Goal: Information Seeking & Learning: Learn about a topic

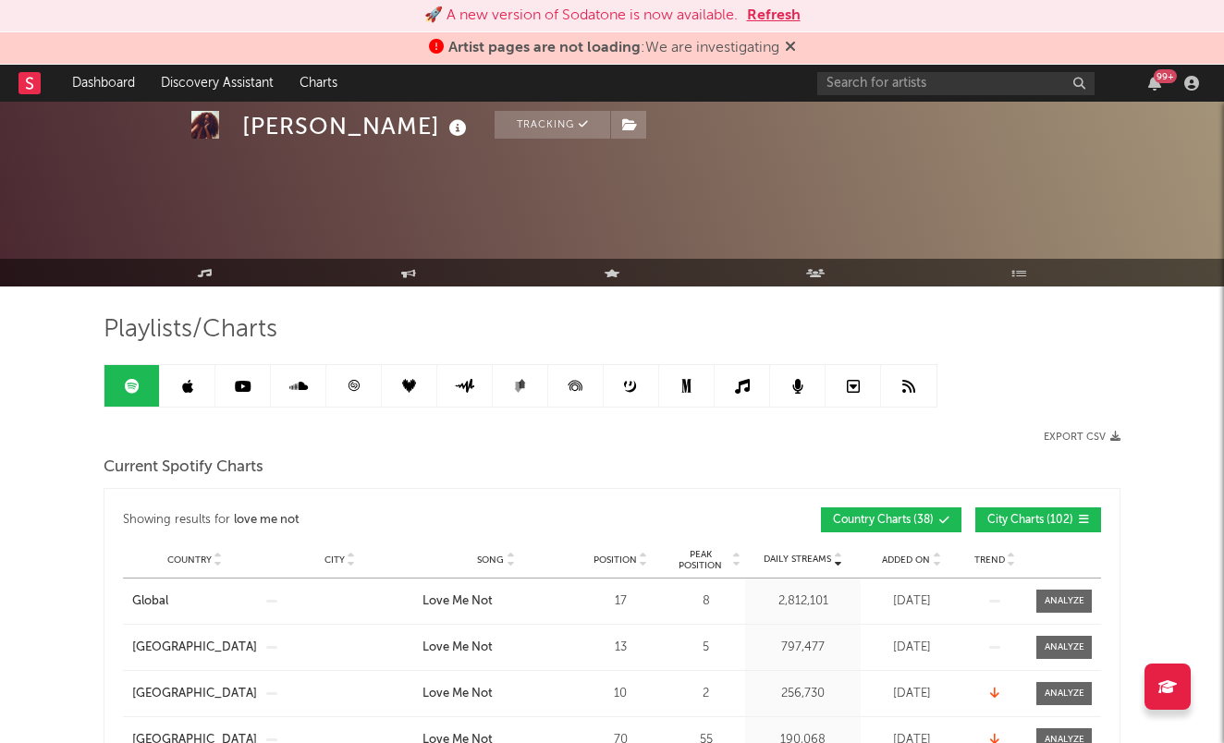
scroll to position [863, 0]
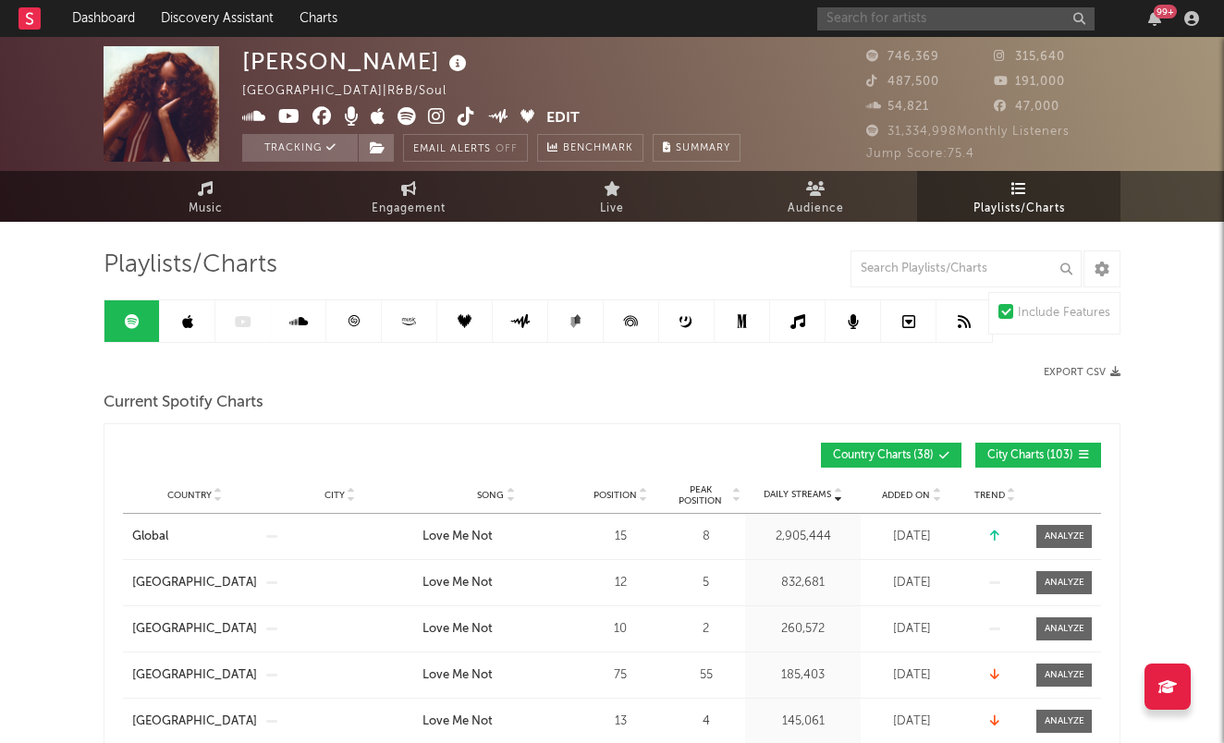
click at [1006, 21] on input "text" at bounding box center [955, 18] width 277 height 23
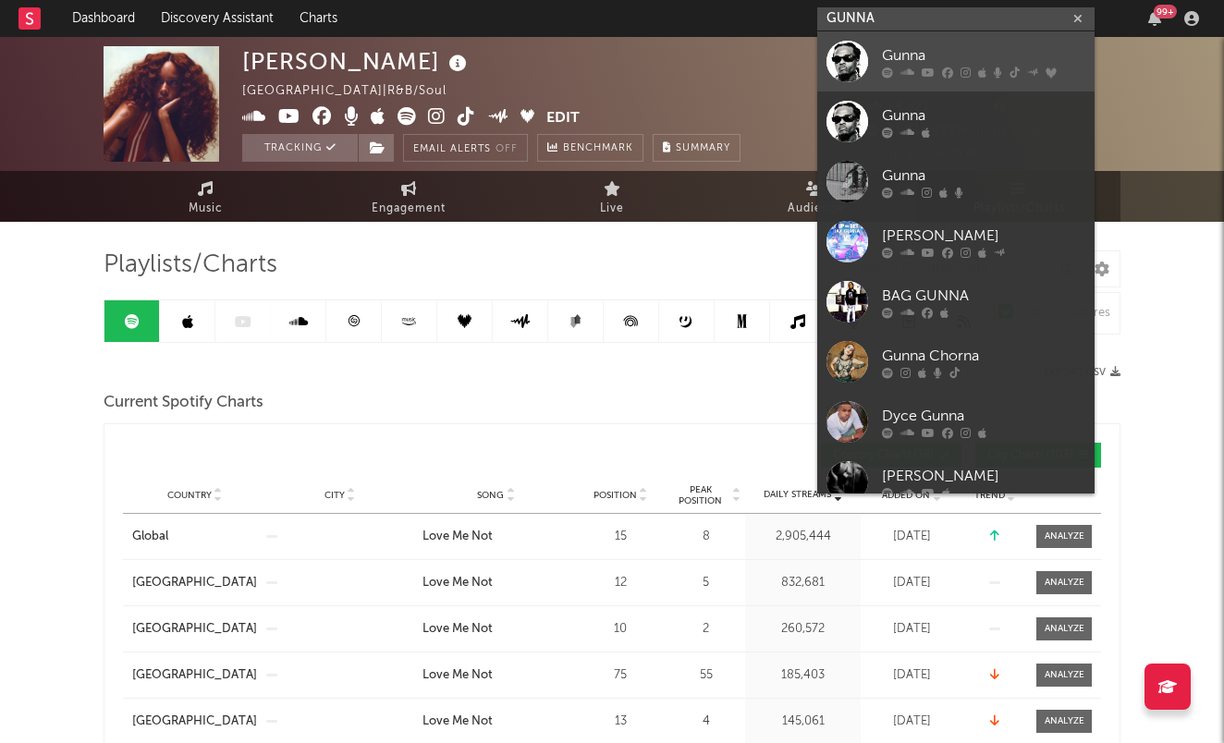
type input "GUNNA"
click at [978, 52] on div "Gunna" at bounding box center [983, 55] width 203 height 22
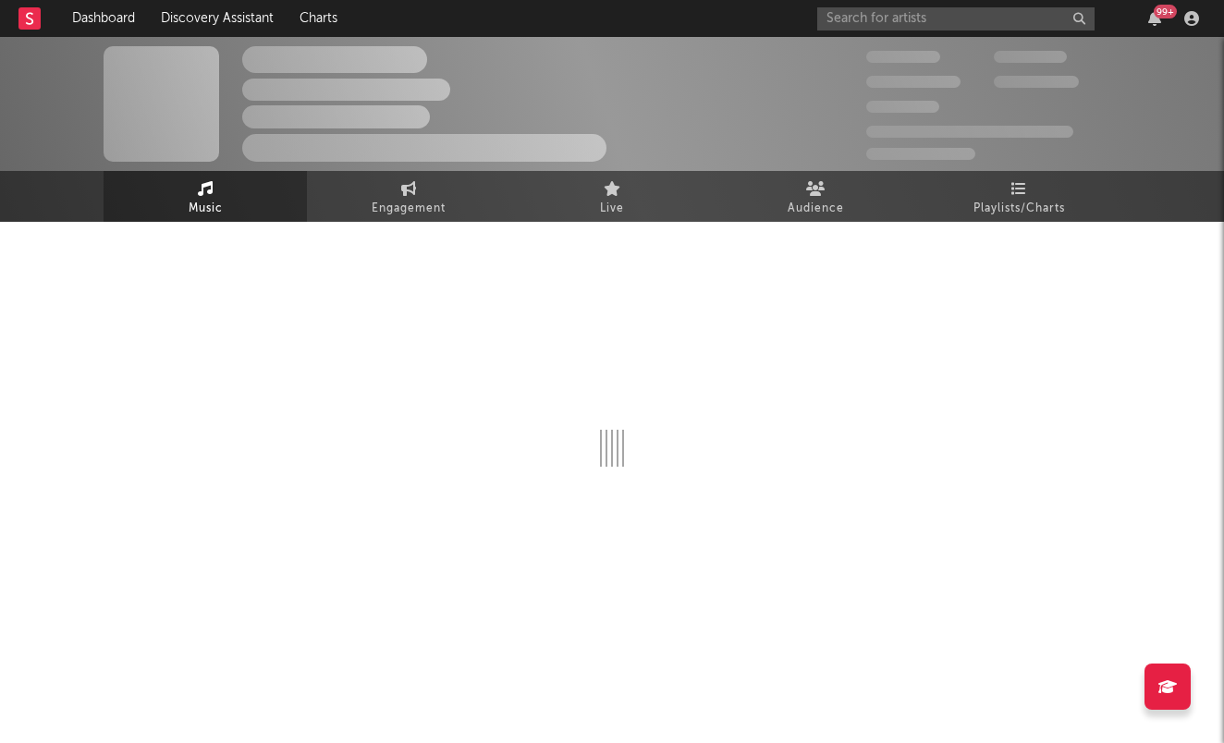
select select "6m"
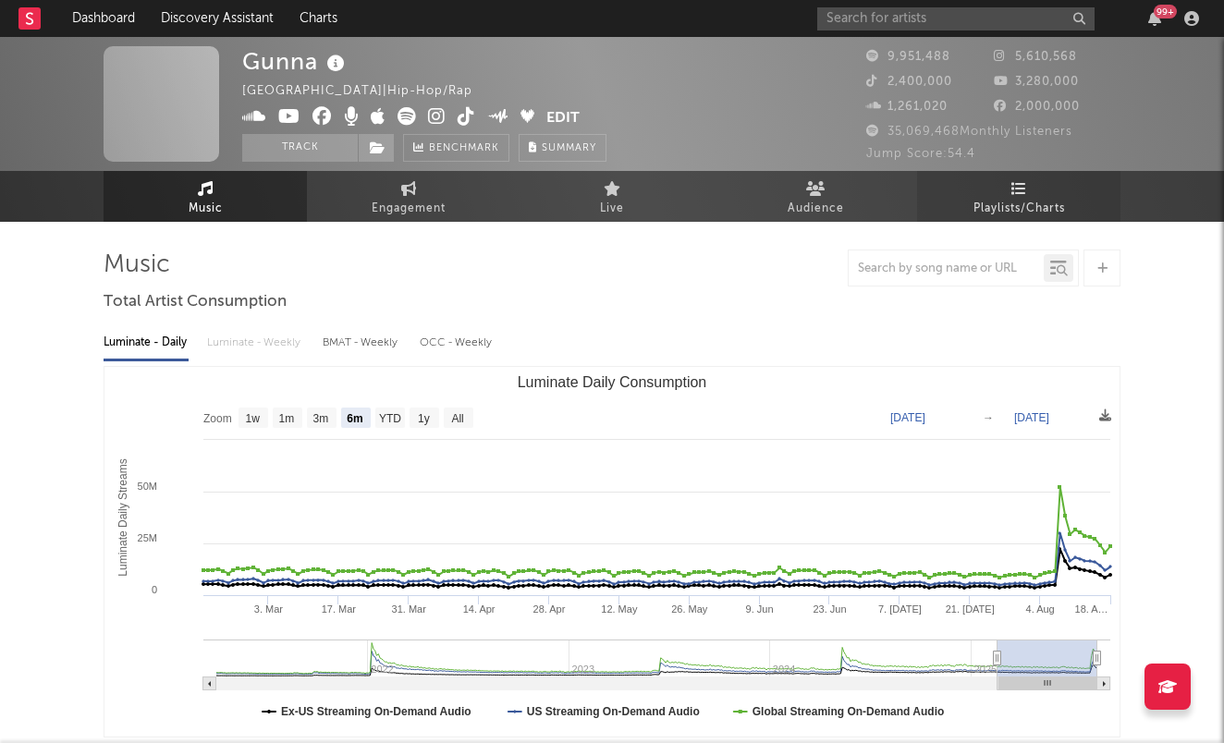
click at [1020, 191] on icon at bounding box center [1019, 188] width 16 height 15
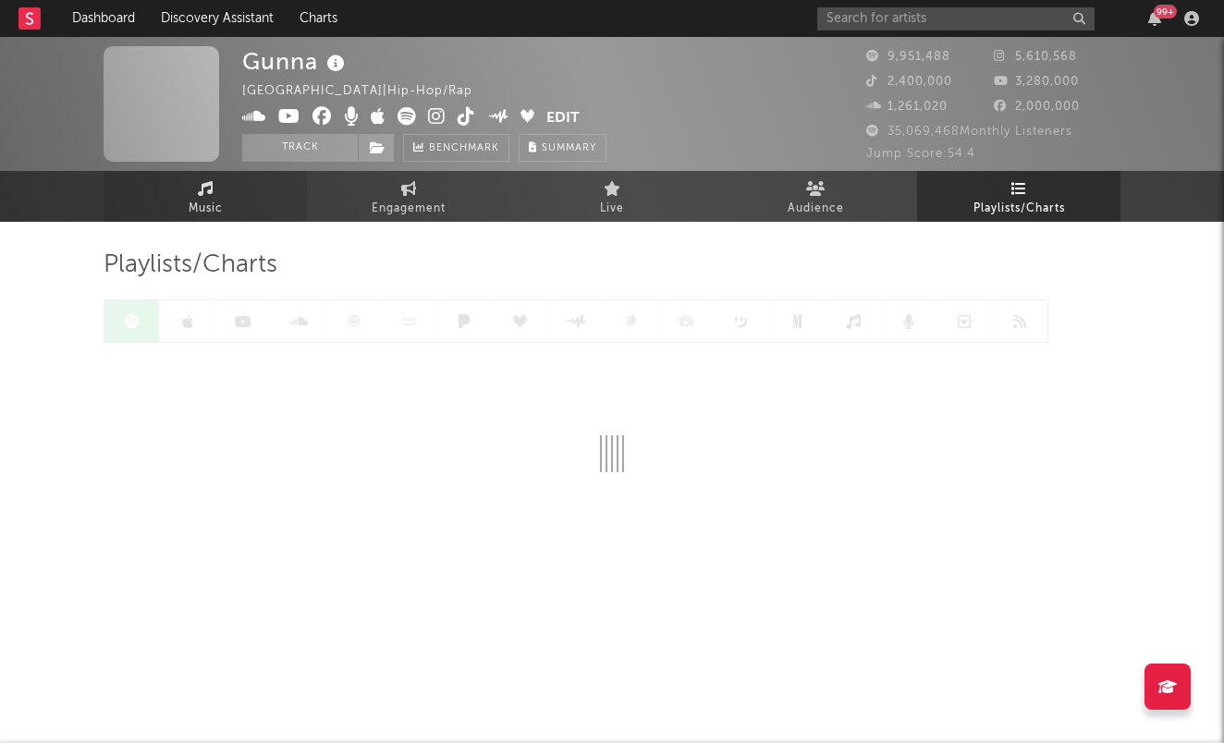
click at [207, 202] on span "Music" at bounding box center [206, 209] width 34 height 22
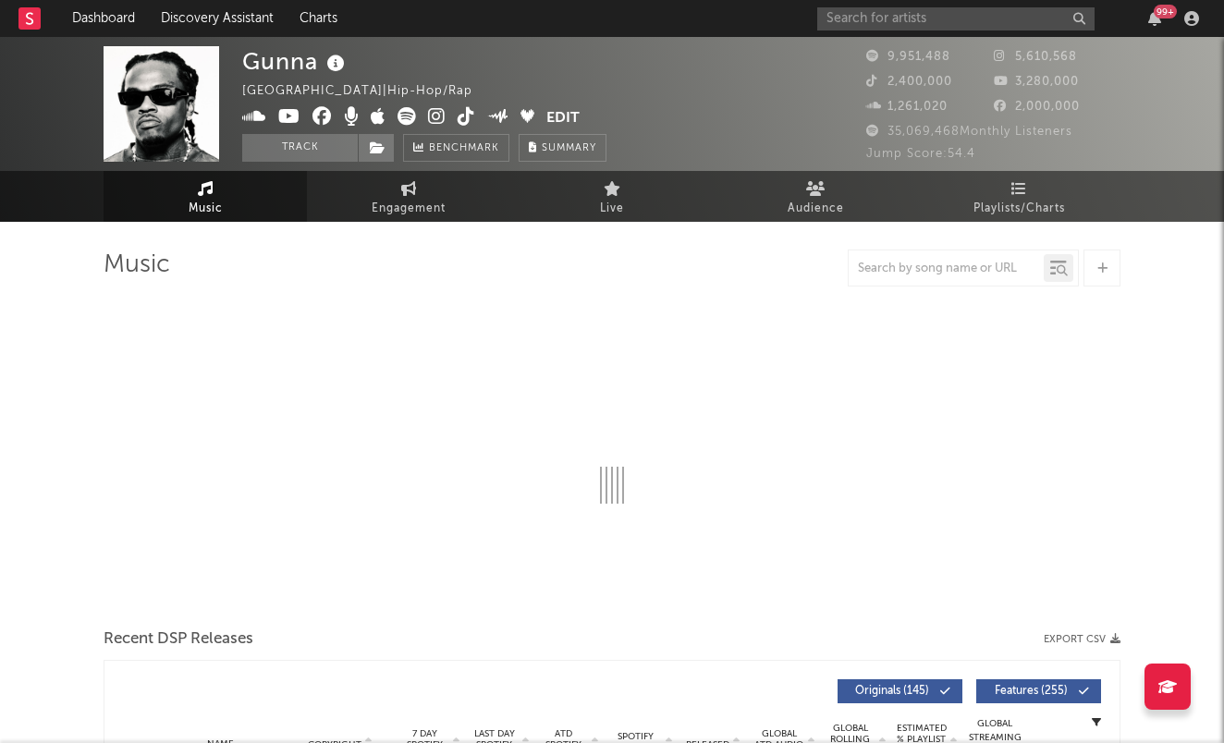
select select "6m"
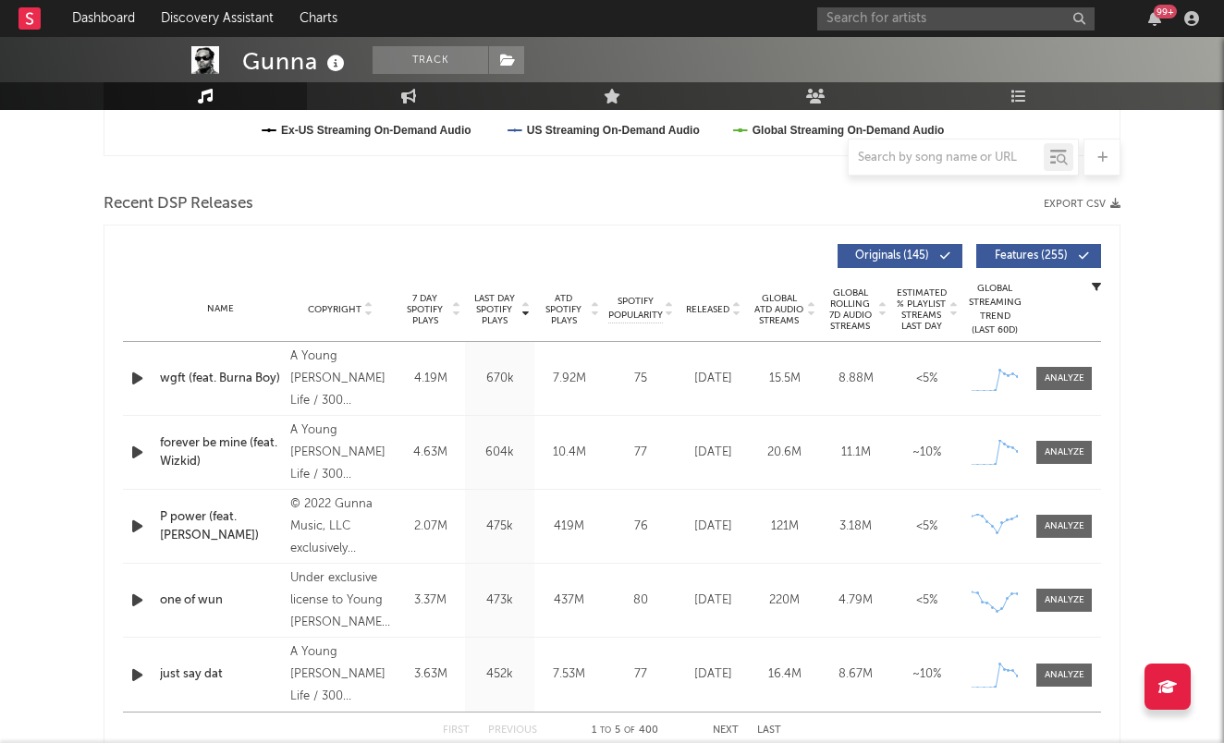
scroll to position [559, 0]
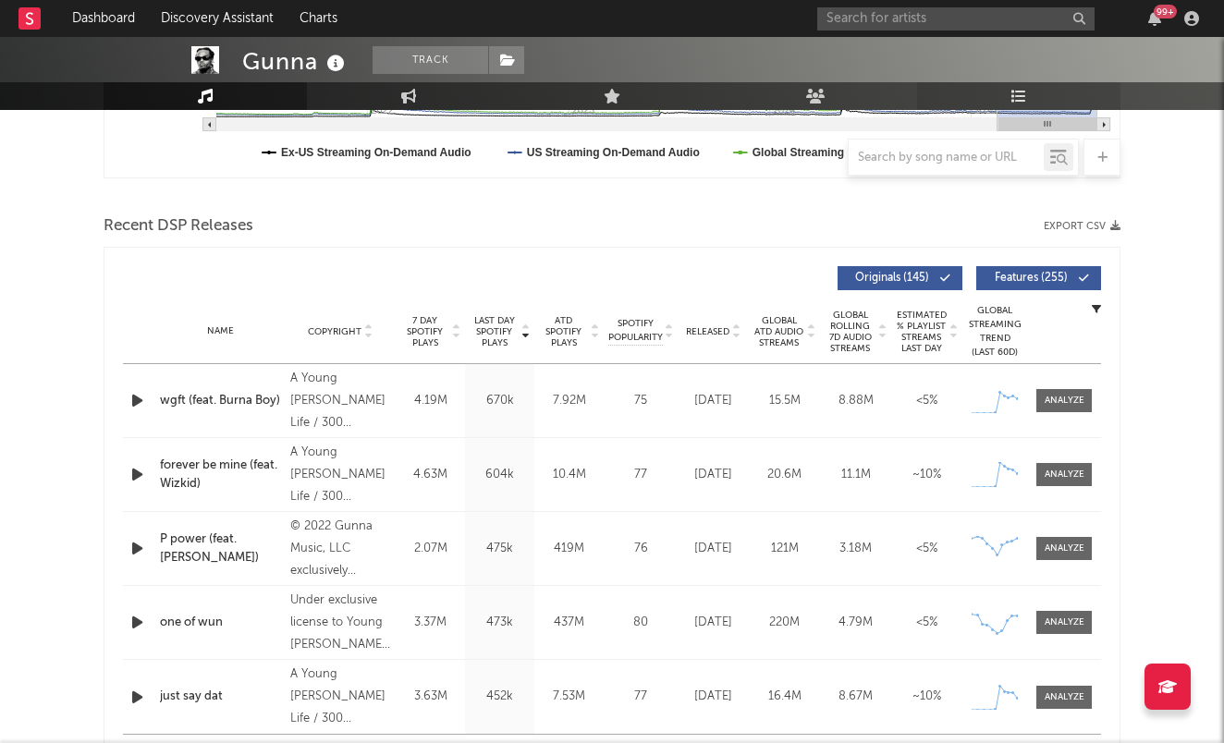
click at [1042, 94] on link "Playlists/Charts" at bounding box center [1018, 96] width 203 height 28
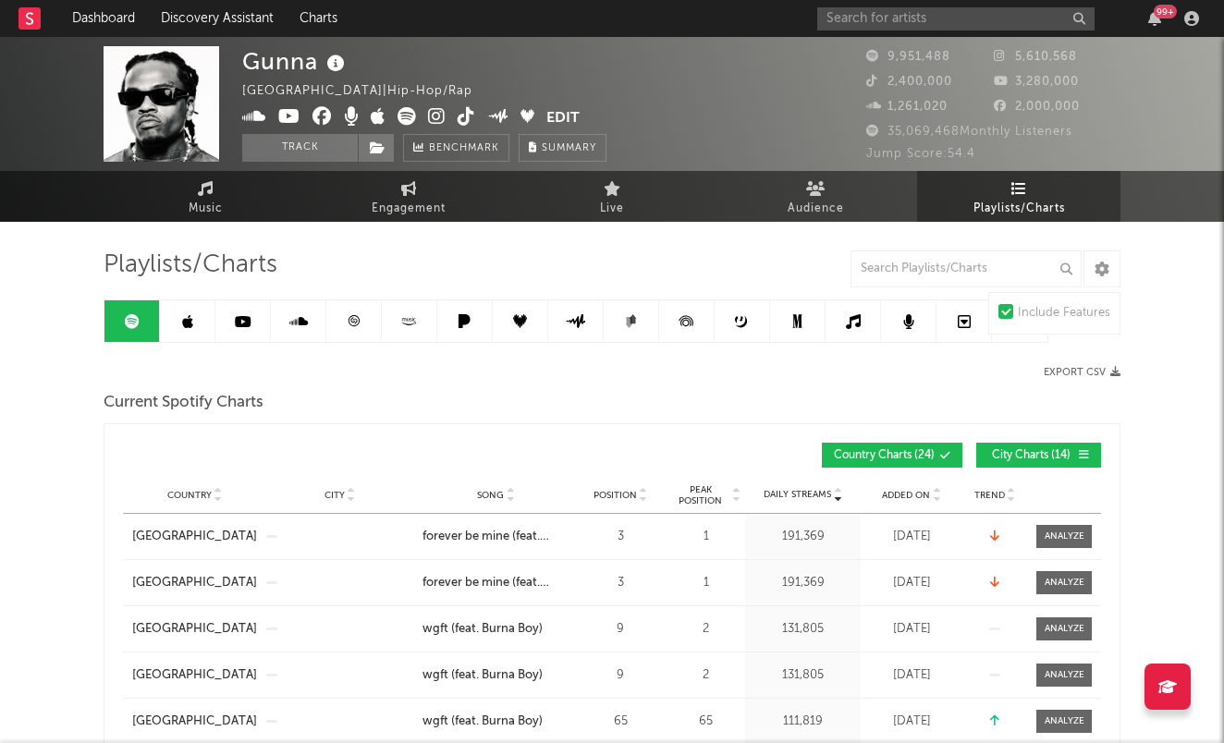
click at [1034, 454] on span "City Charts ( 14 )" at bounding box center [1030, 455] width 85 height 11
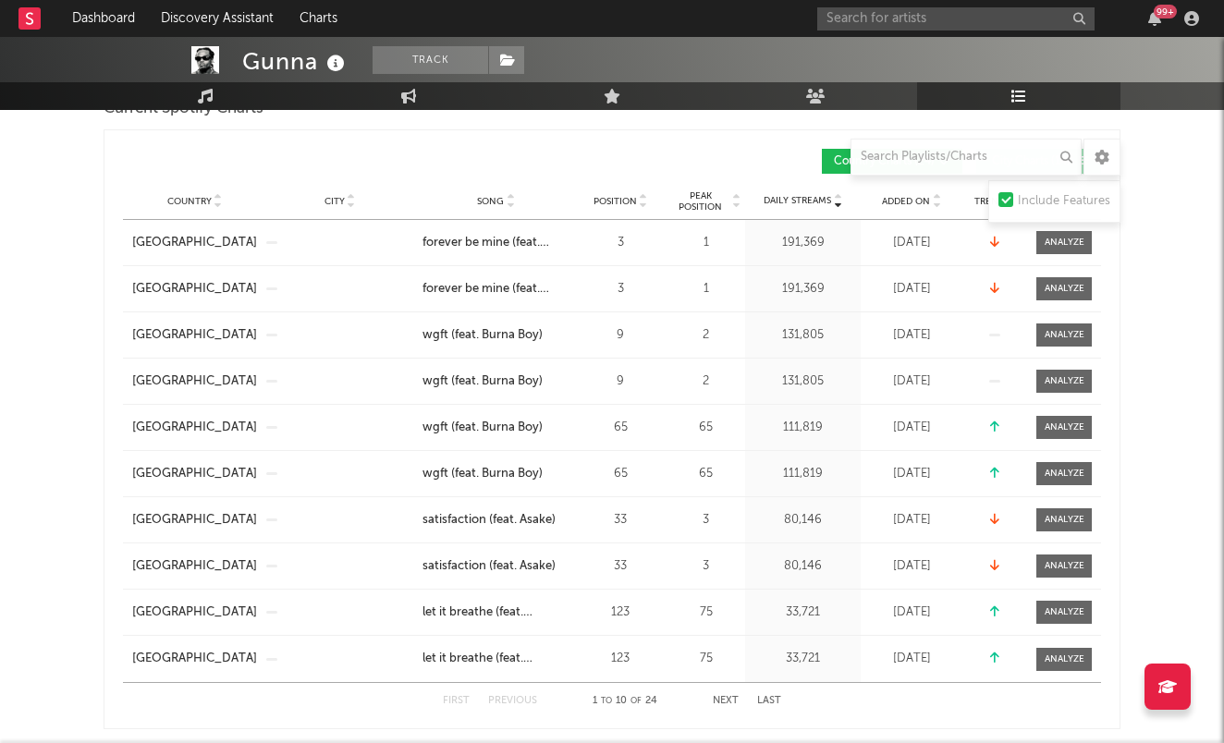
scroll to position [308, 0]
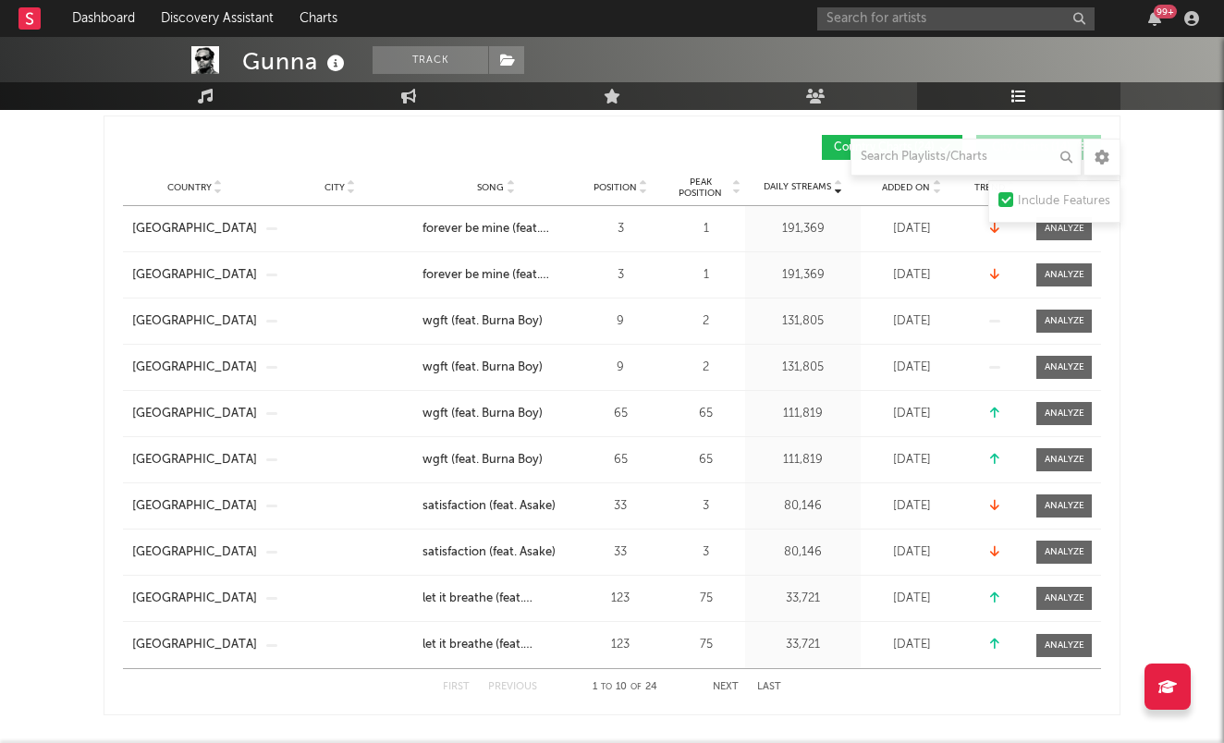
click at [722, 682] on button "Next" at bounding box center [726, 687] width 26 height 10
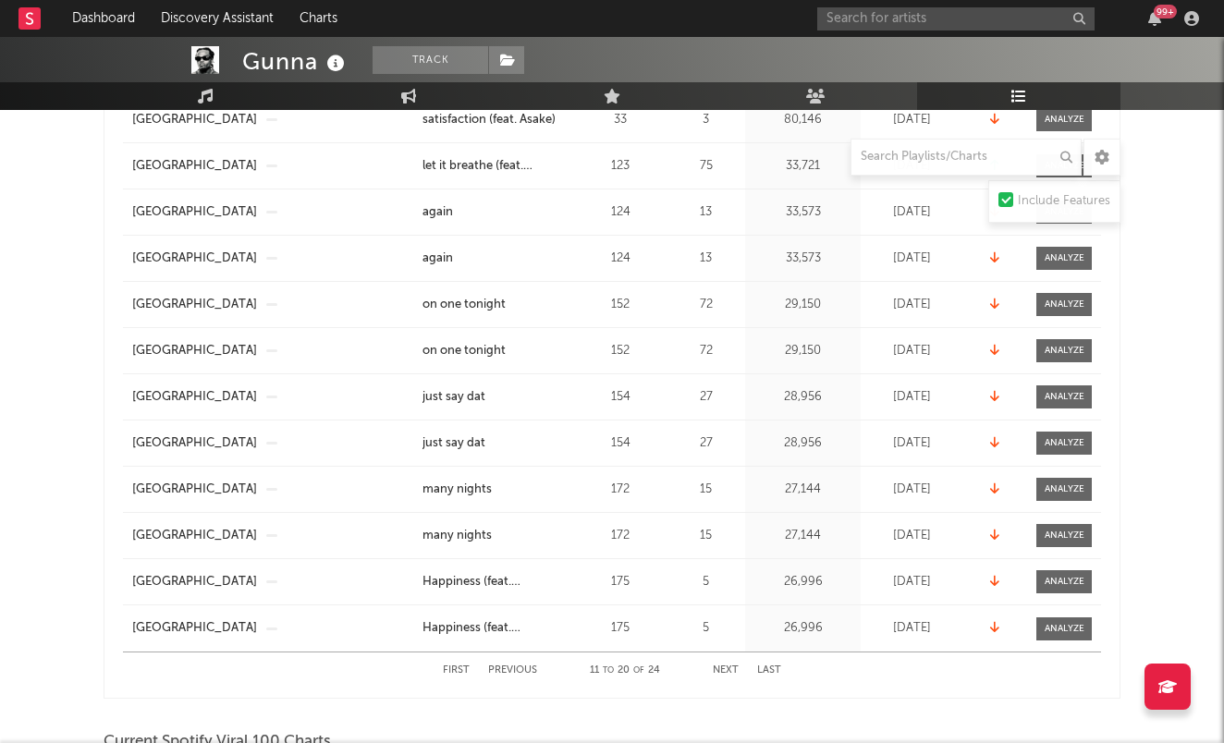
scroll to position [569, 0]
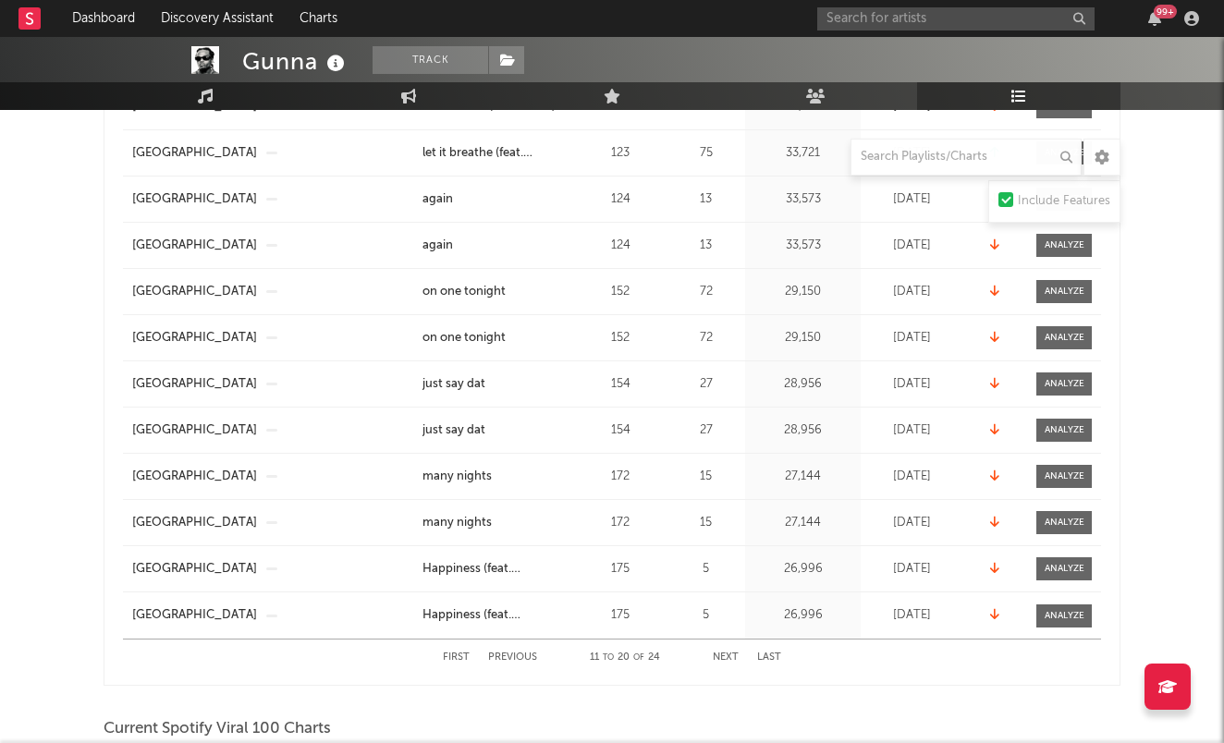
click at [454, 655] on button "First" at bounding box center [456, 658] width 27 height 10
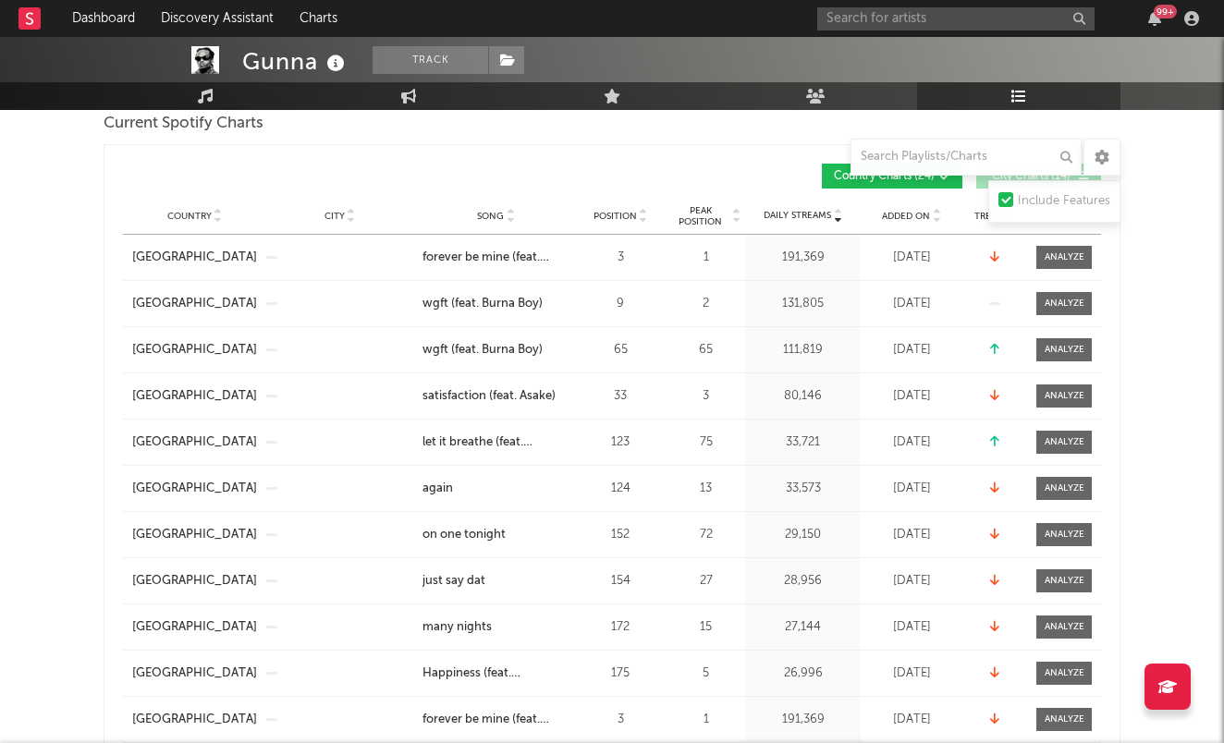
scroll to position [277, 0]
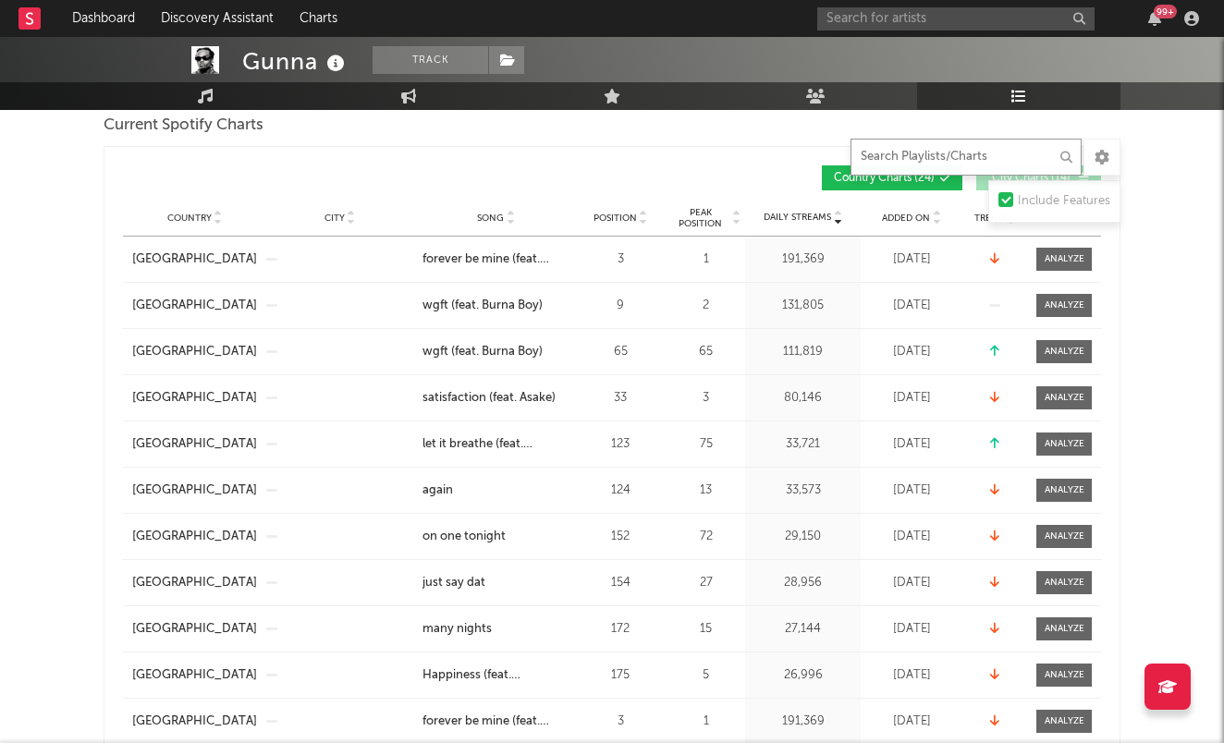
click at [933, 147] on input "text" at bounding box center [966, 157] width 231 height 37
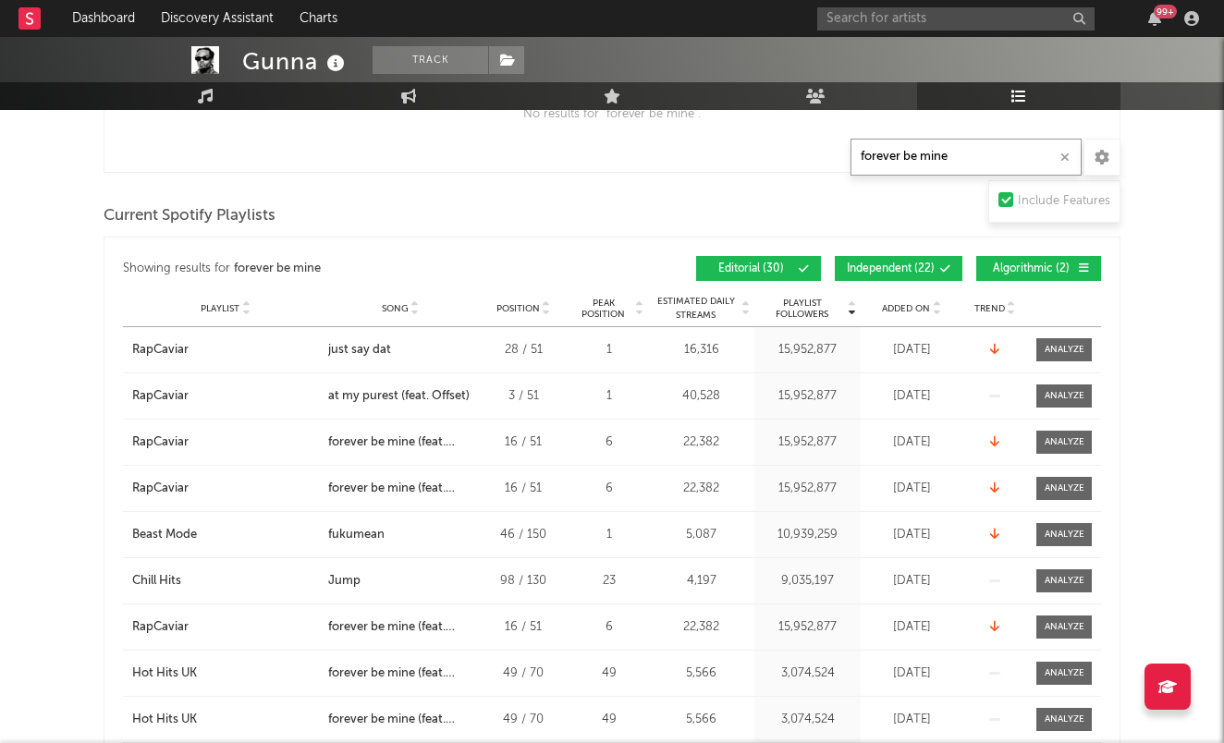
scroll to position [1484, 0]
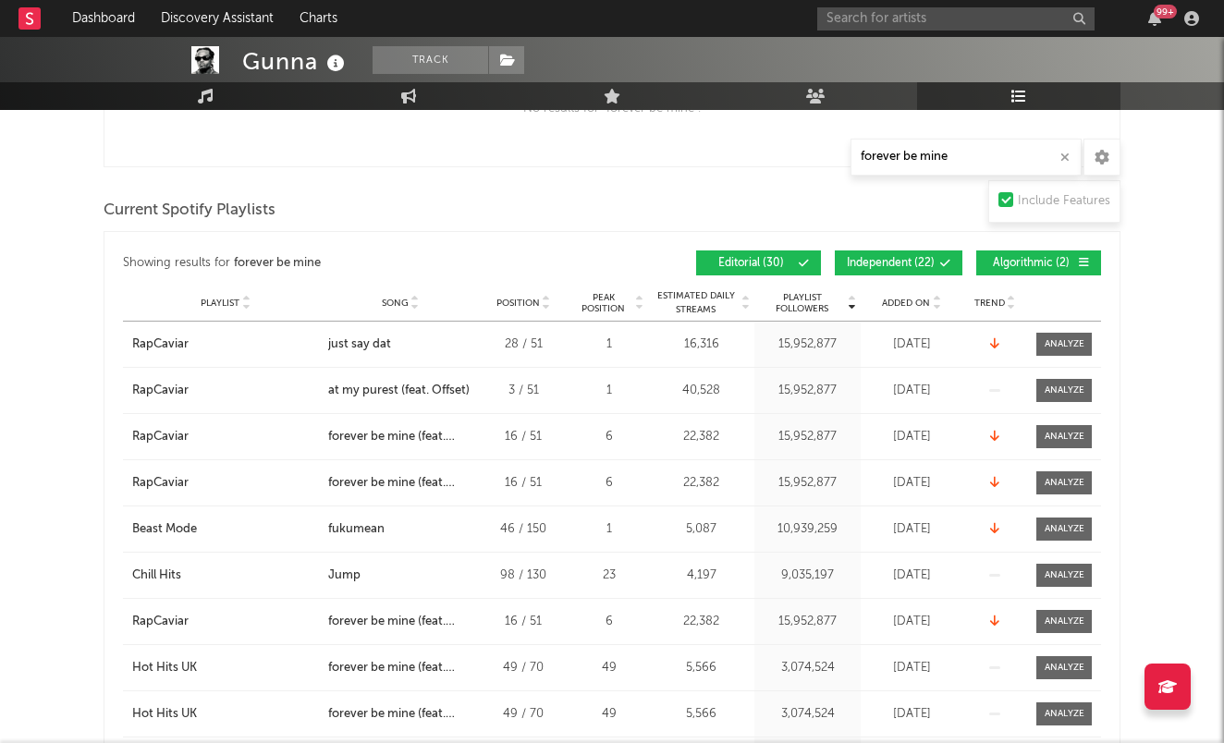
click at [892, 267] on span "Independent ( 22 )" at bounding box center [891, 263] width 88 height 11
click at [1026, 266] on span "Algorithmic ( 2 )" at bounding box center [1030, 263] width 85 height 11
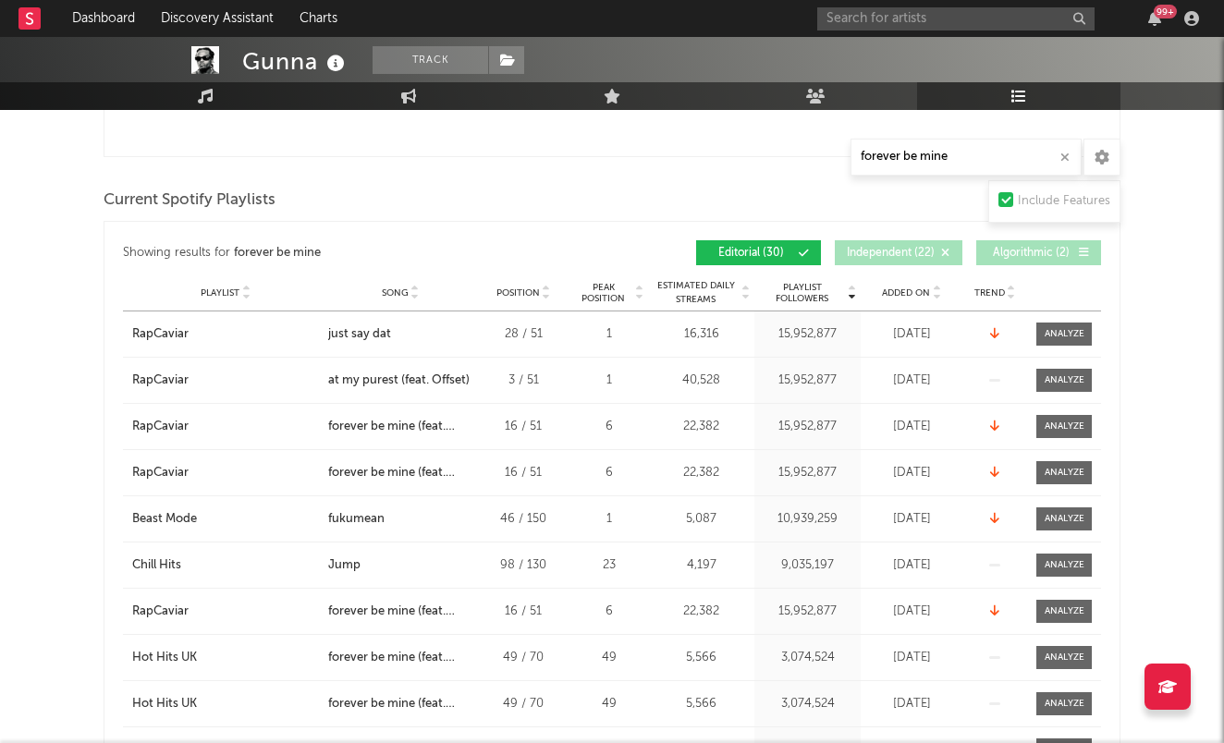
scroll to position [1451, 0]
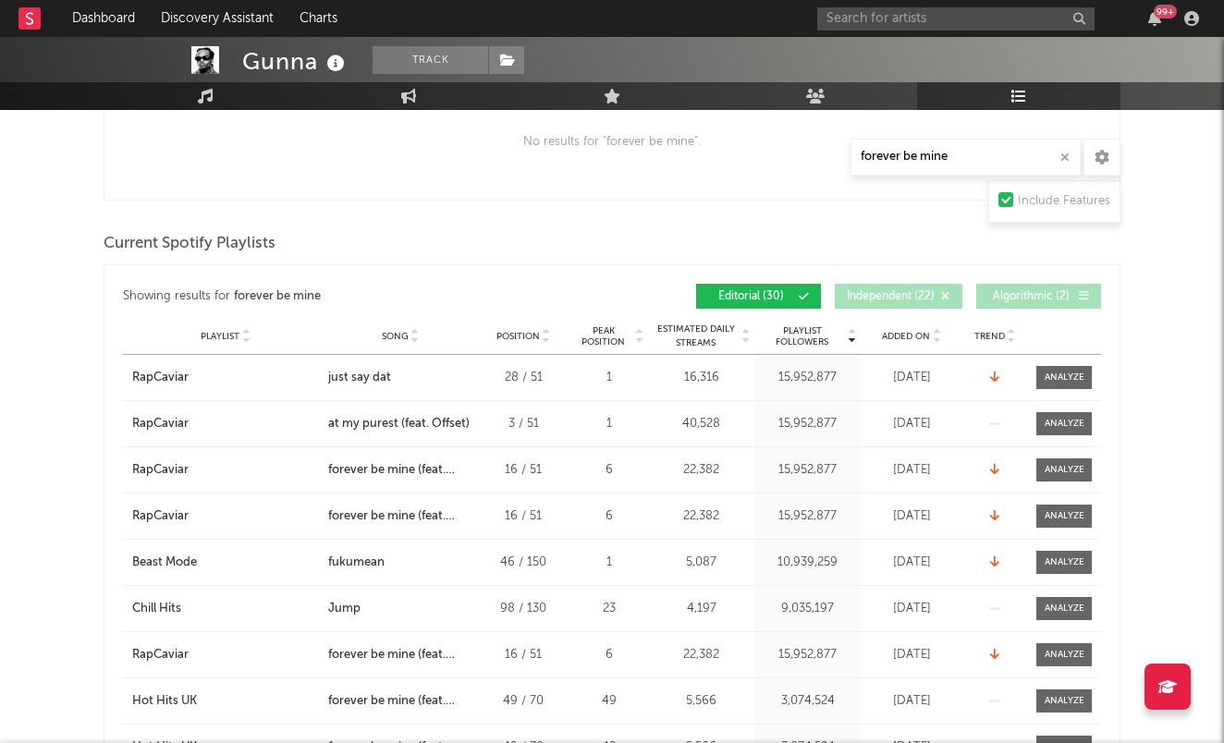
click at [895, 329] on div "Added On" at bounding box center [911, 336] width 92 height 14
click at [897, 334] on span "Added On" at bounding box center [906, 336] width 48 height 11
click at [911, 154] on input "forever be mine" at bounding box center [966, 157] width 231 height 37
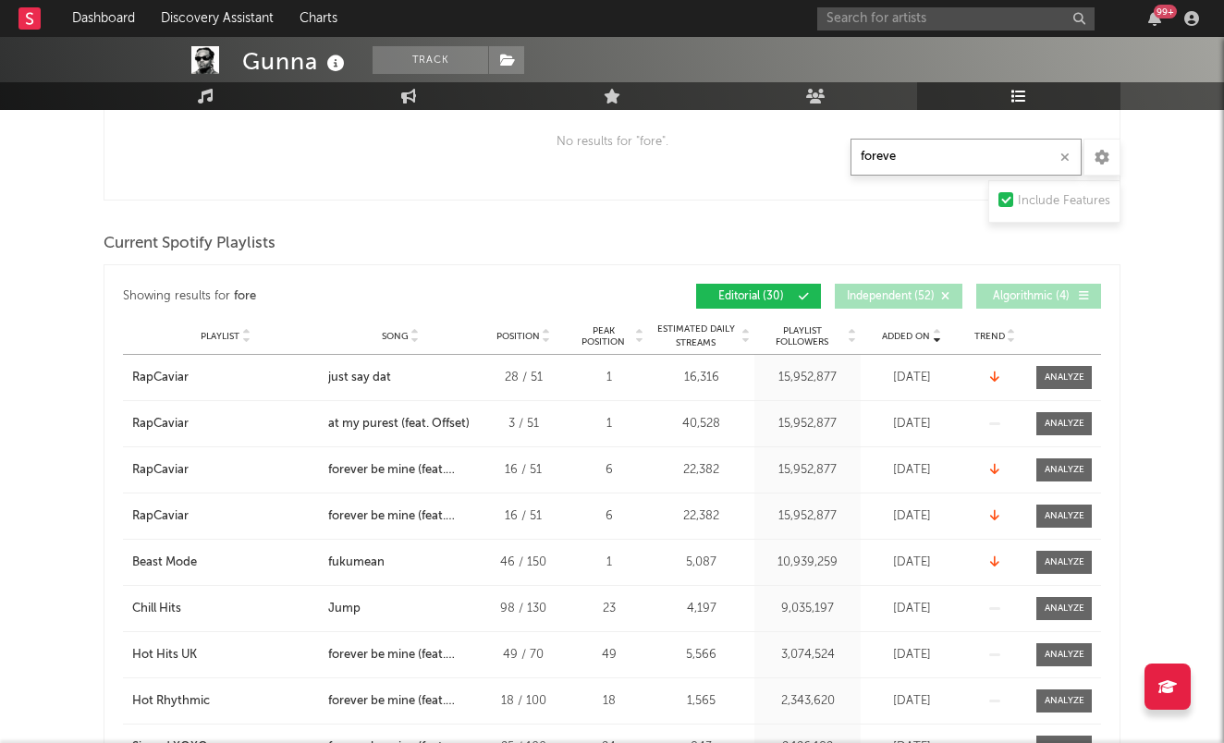
type input "forever"
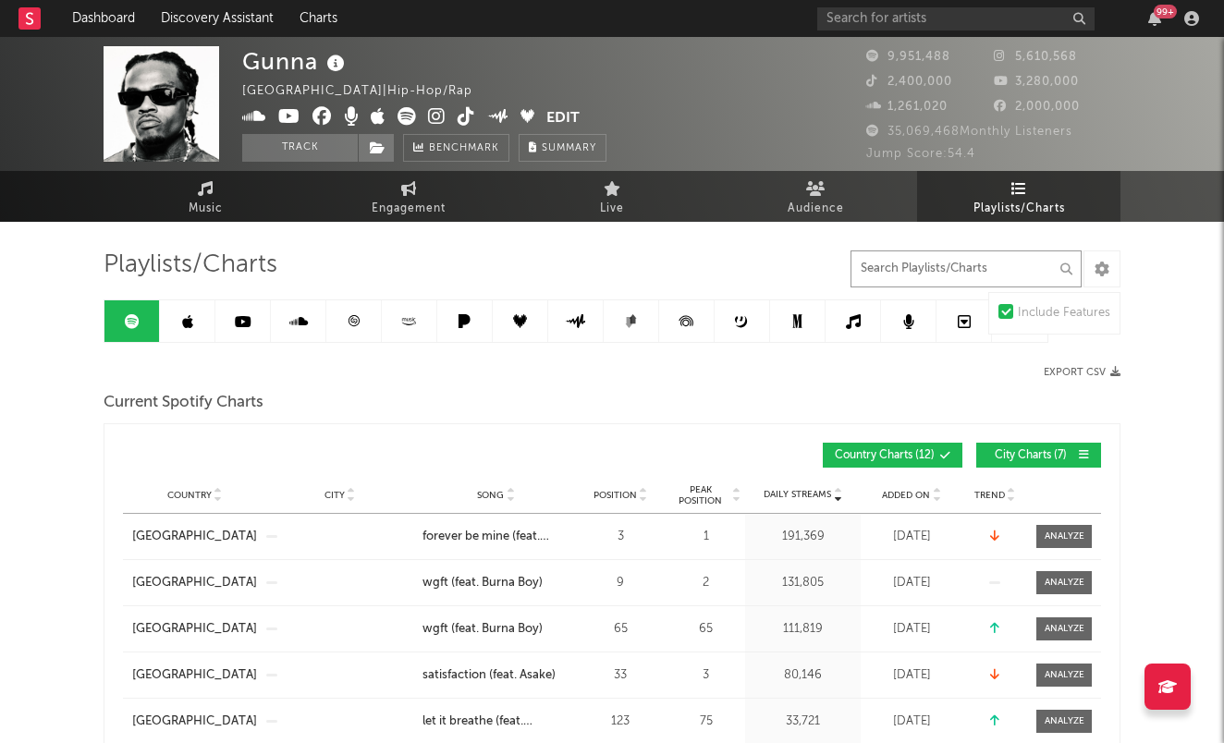
click at [955, 280] on input "text" at bounding box center [966, 269] width 231 height 37
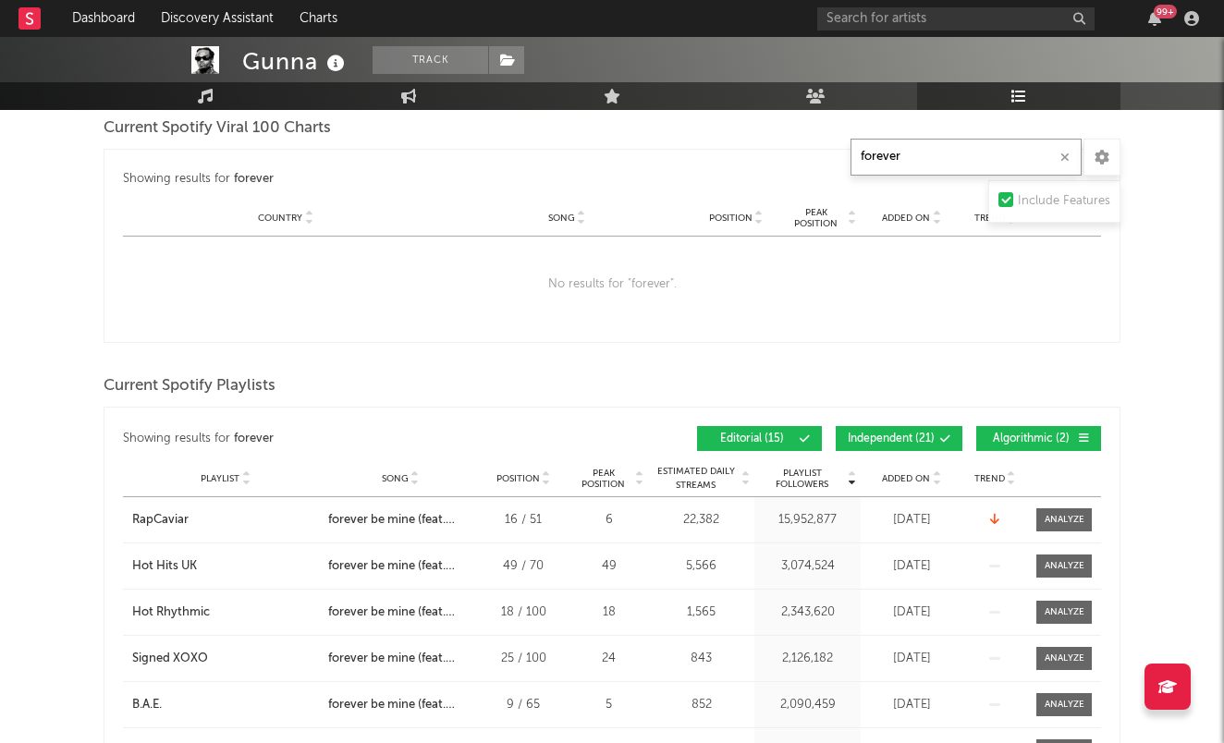
scroll to position [606, 0]
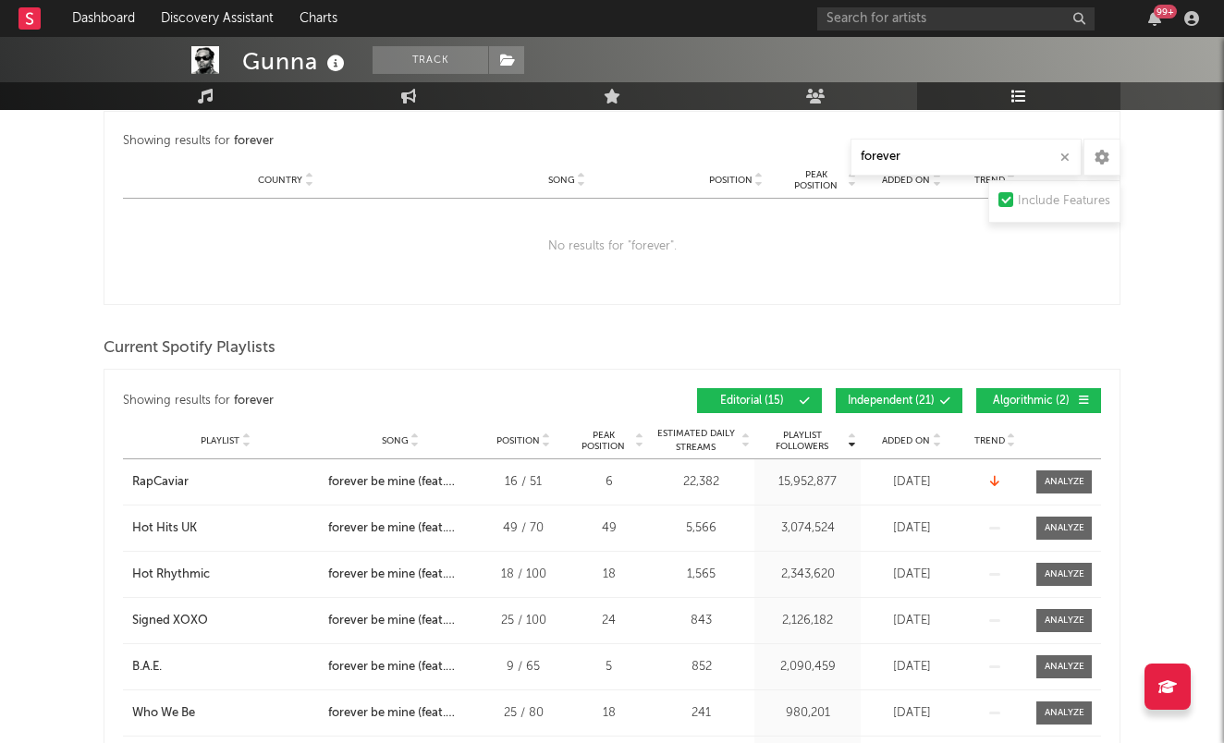
click at [915, 402] on span at bounding box center [913, 401] width 3 height 11
click at [1022, 404] on span "Algorithmic ( 2 )" at bounding box center [1030, 401] width 85 height 11
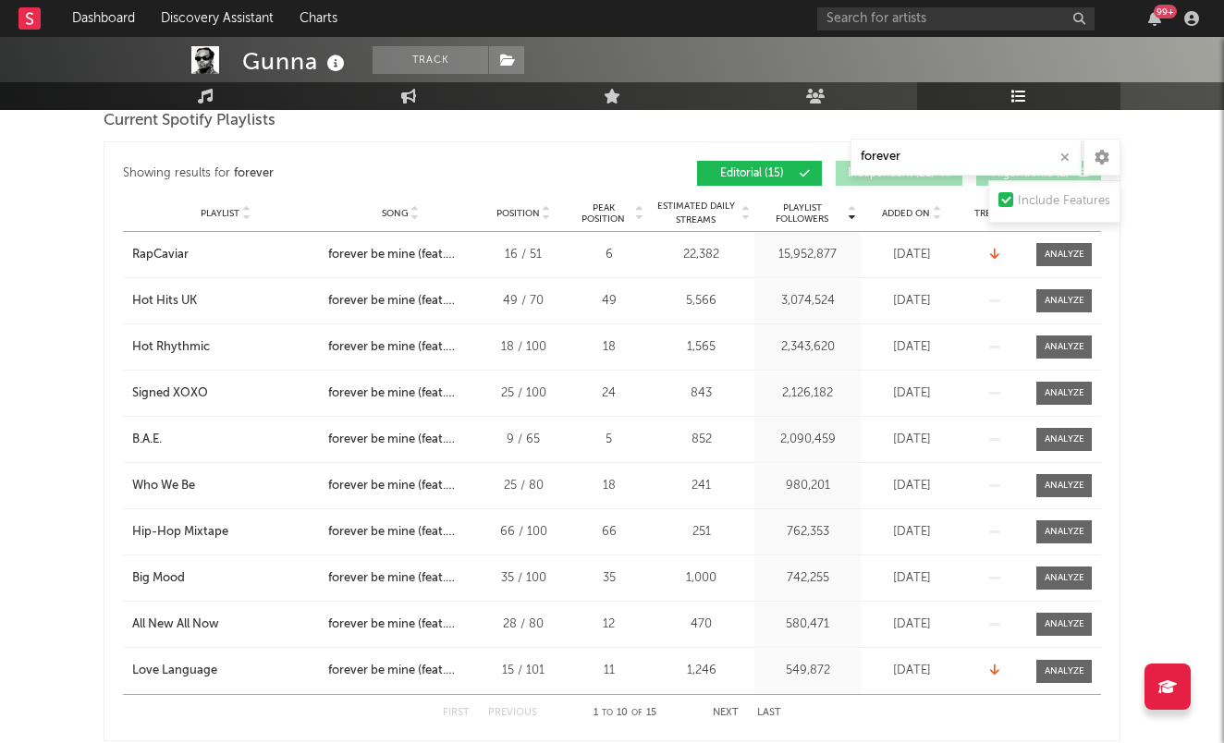
scroll to position [841, 0]
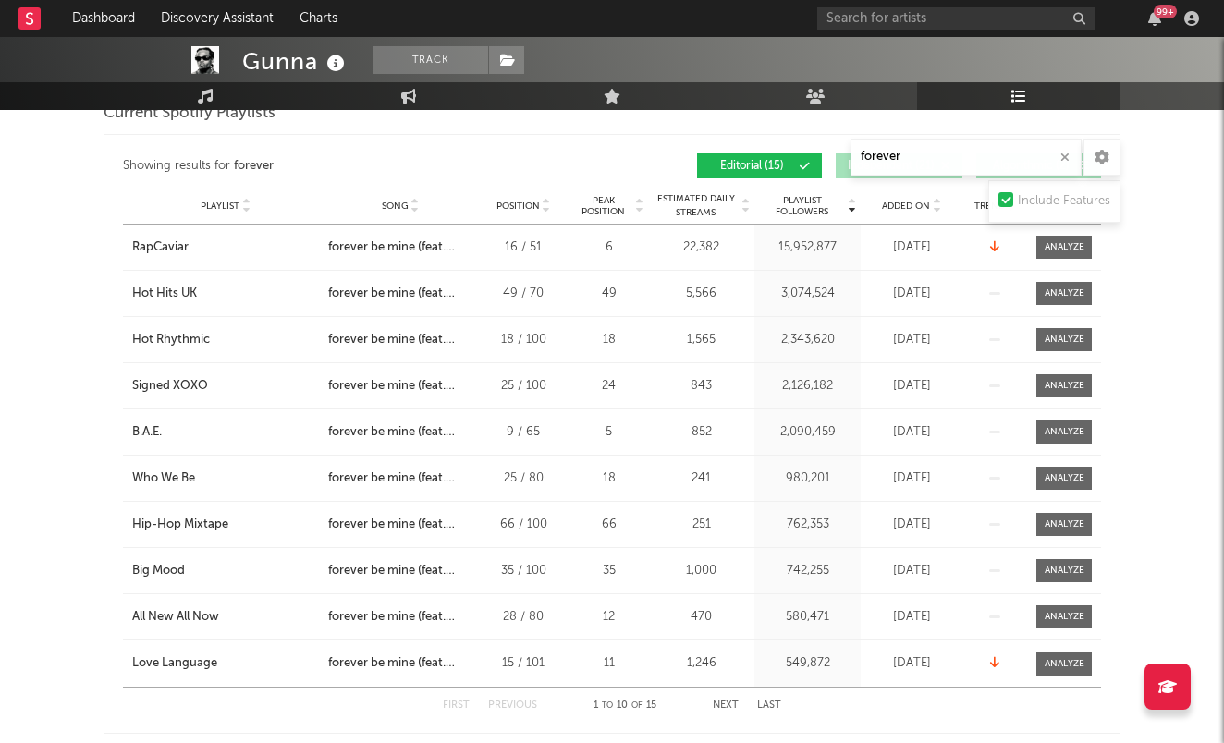
click at [723, 705] on button "Next" at bounding box center [726, 706] width 26 height 10
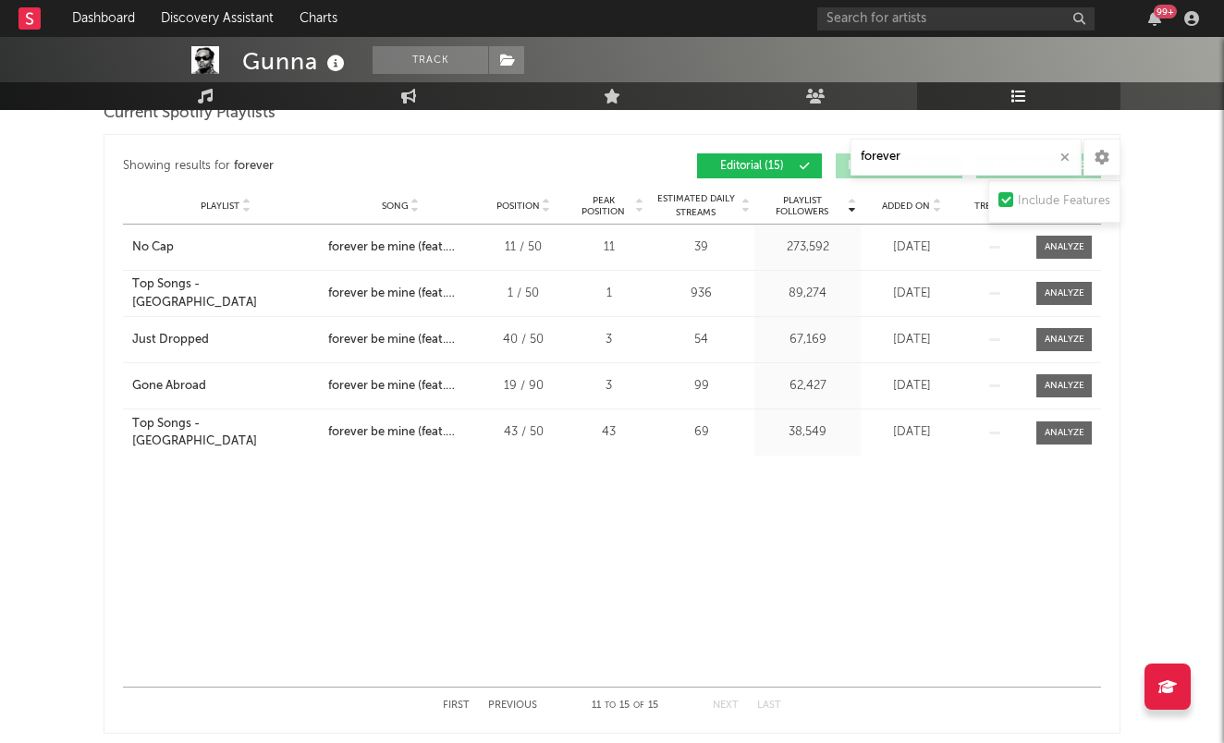
click at [456, 705] on button "First" at bounding box center [456, 706] width 27 height 10
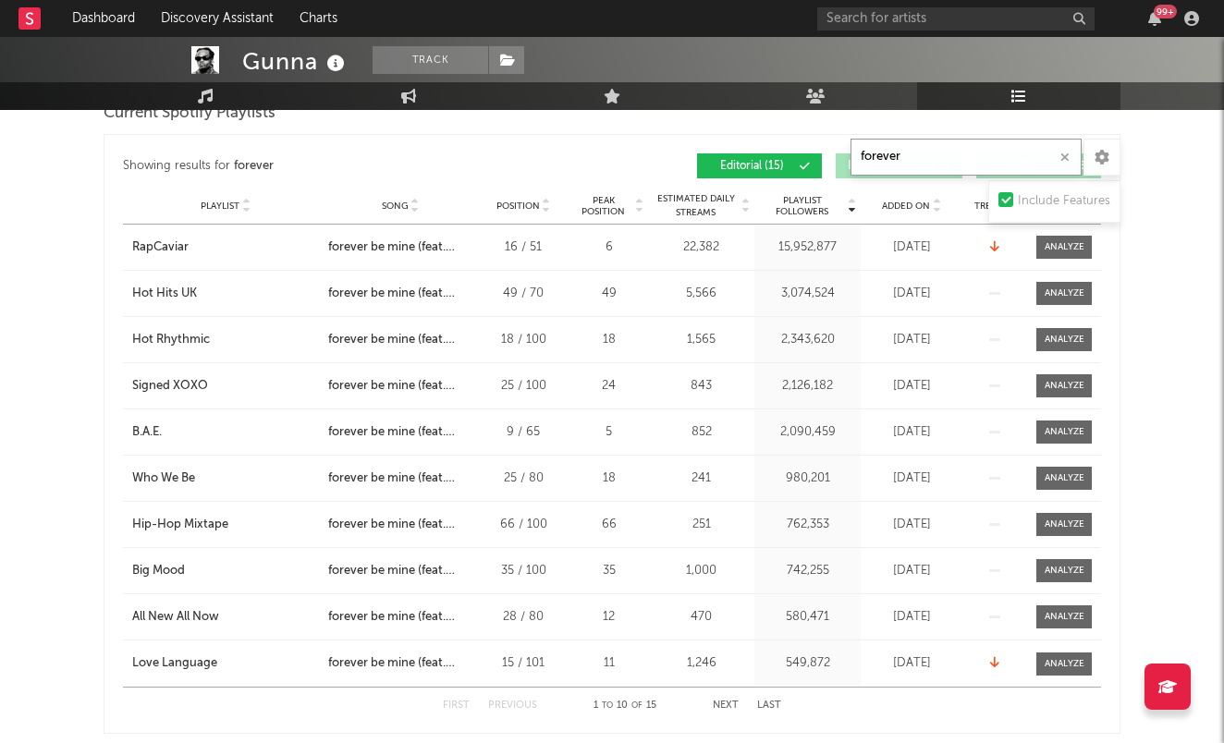
click at [870, 148] on input "forever" at bounding box center [966, 157] width 231 height 37
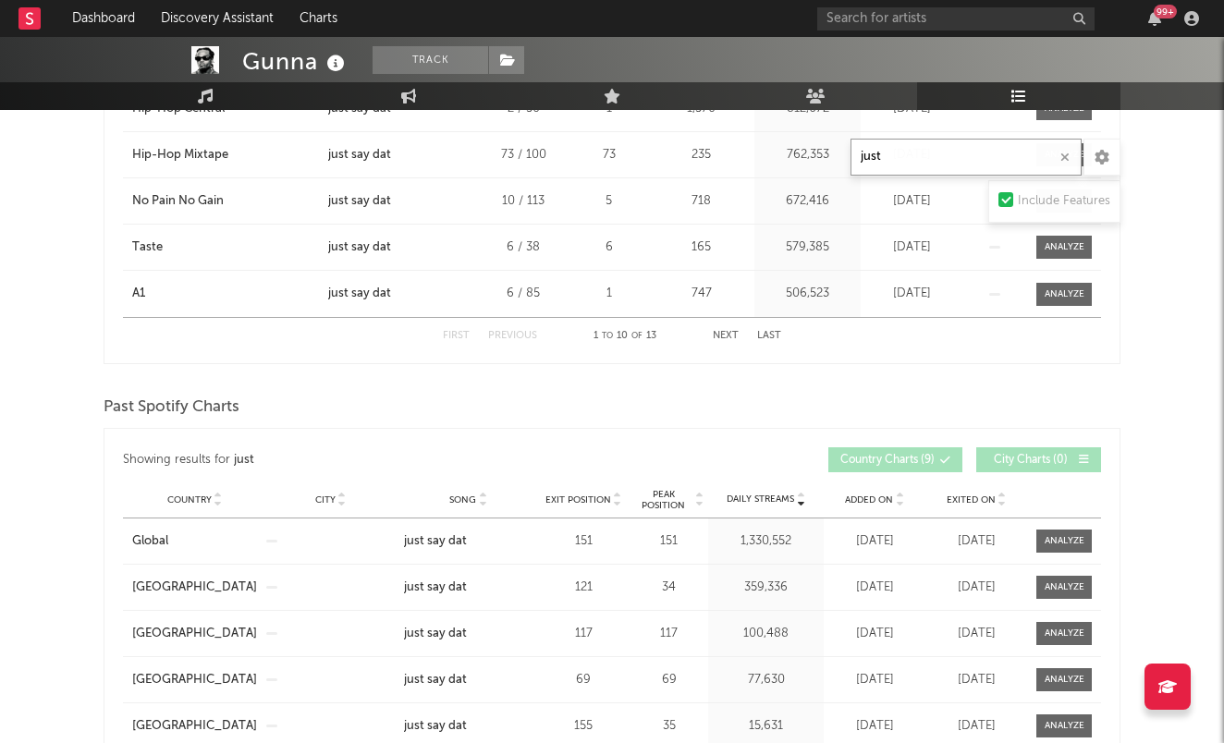
scroll to position [795, 0]
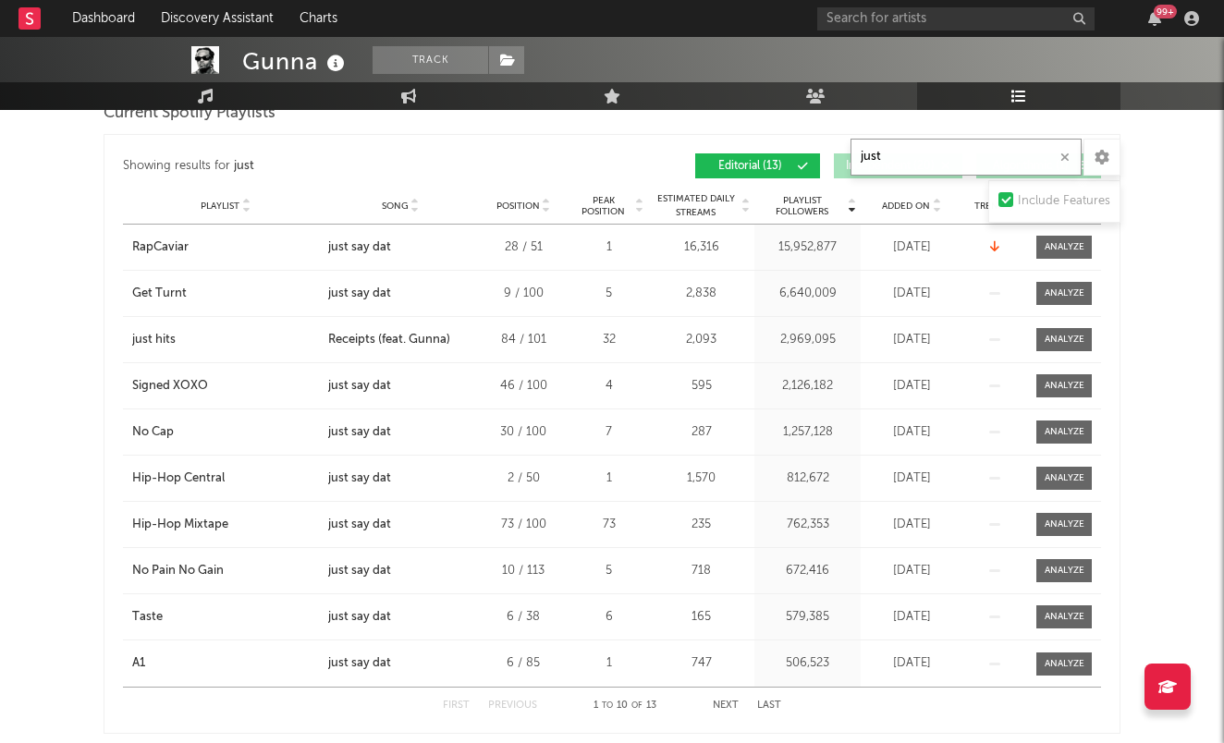
click at [868, 148] on input "just" at bounding box center [966, 157] width 231 height 37
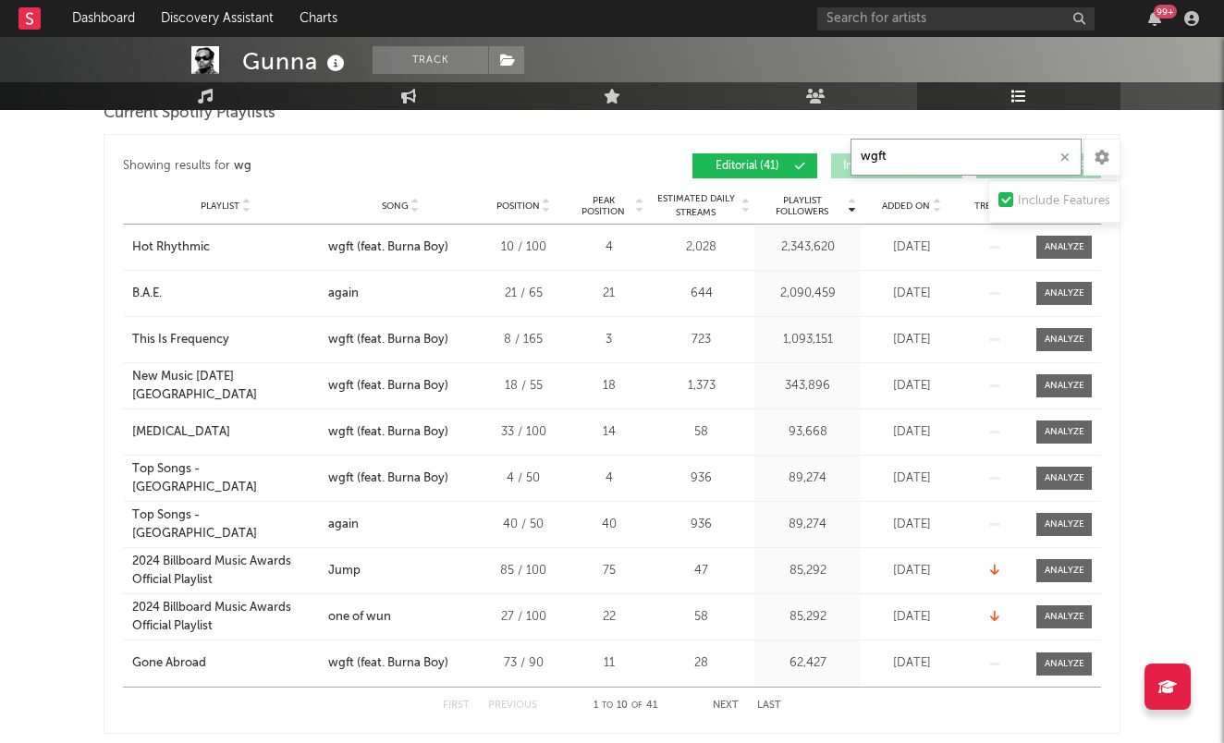
scroll to position [888, 0]
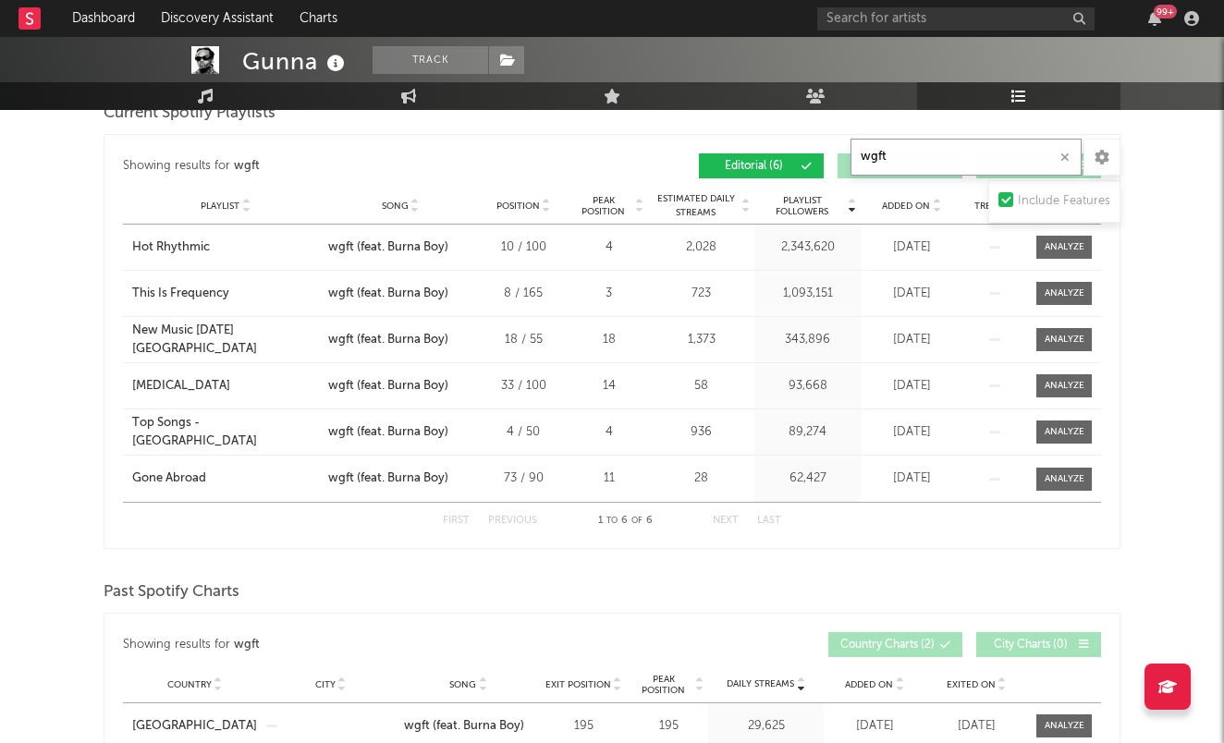
type input "wgft"
